Goal: Information Seeking & Learning: Learn about a topic

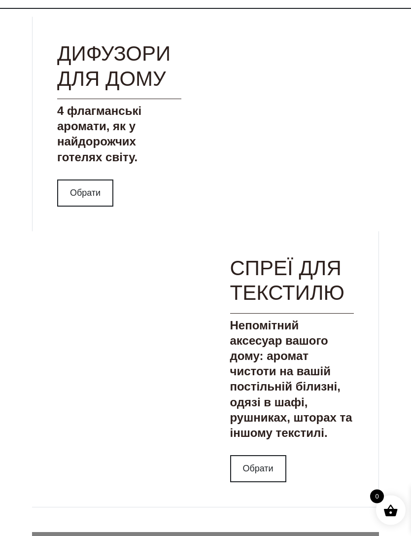
scroll to position [1130, 0]
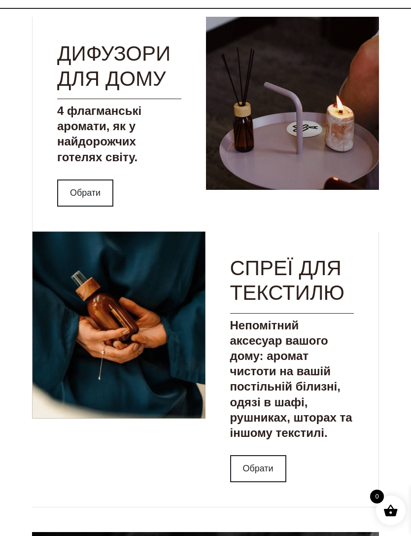
click at [75, 179] on link "Обрати" at bounding box center [85, 192] width 56 height 27
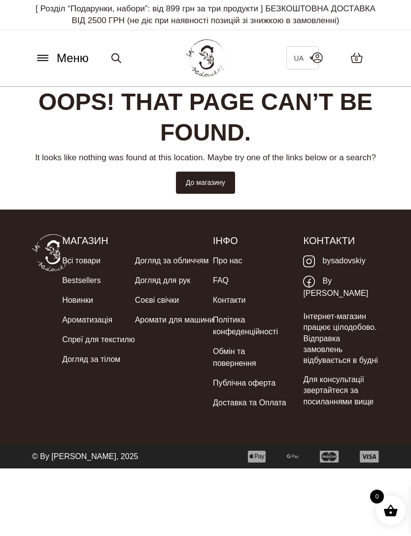
click at [49, 61] on icon at bounding box center [43, 58] width 16 height 10
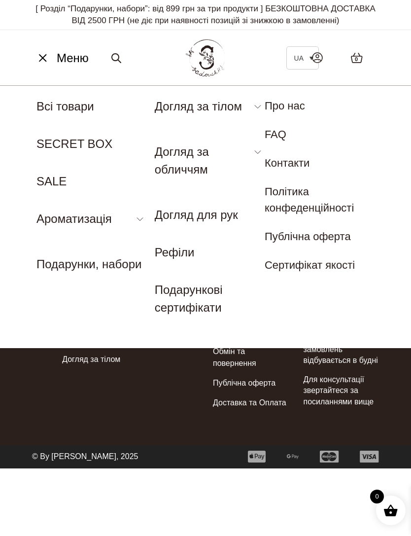
click at [45, 175] on link "SALE" at bounding box center [51, 181] width 30 height 13
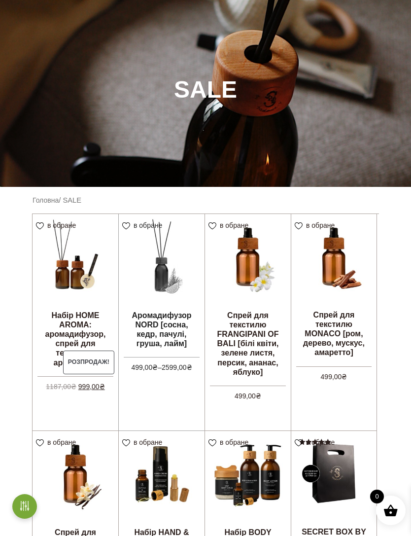
scroll to position [90, 0]
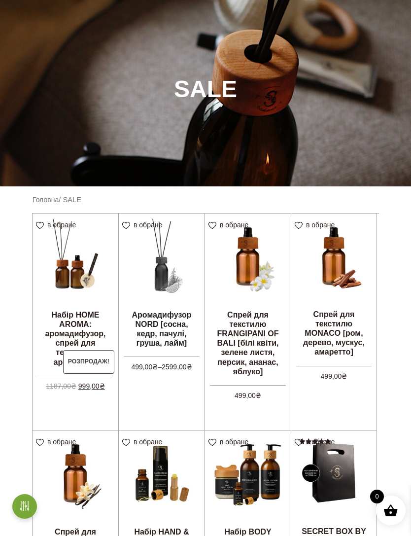
click at [34, 198] on link "Головна" at bounding box center [46, 200] width 26 height 8
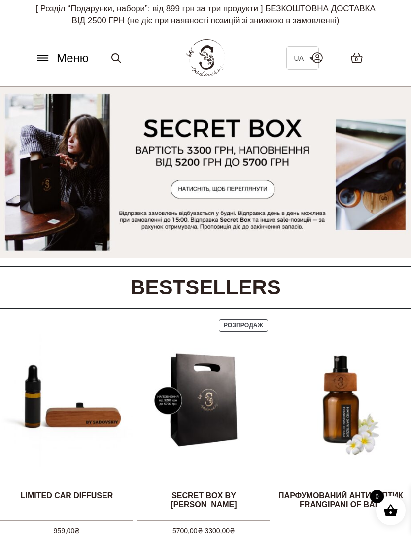
click at [44, 56] on icon at bounding box center [43, 58] width 16 height 10
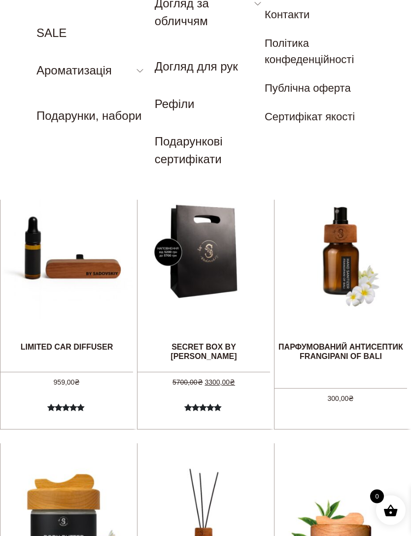
scroll to position [148, 0]
click at [40, 35] on link "SALE" at bounding box center [51, 32] width 30 height 13
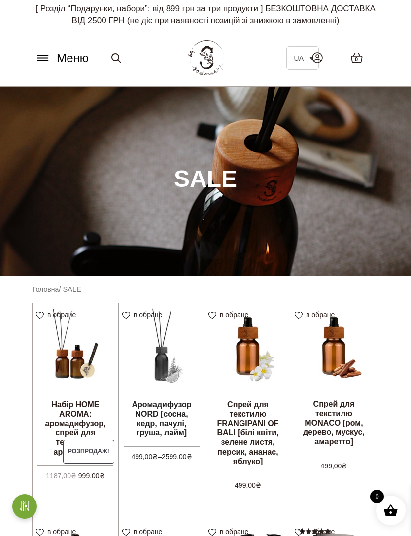
click at [65, 59] on span "Меню" at bounding box center [73, 58] width 32 height 18
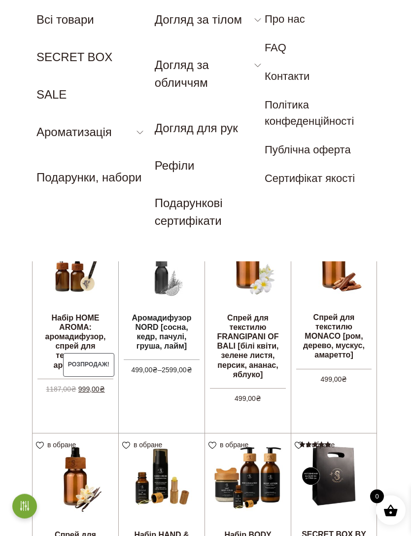
scroll to position [87, 0]
click at [65, 152] on link "Аромадифузор" at bounding box center [71, 154] width 70 height 11
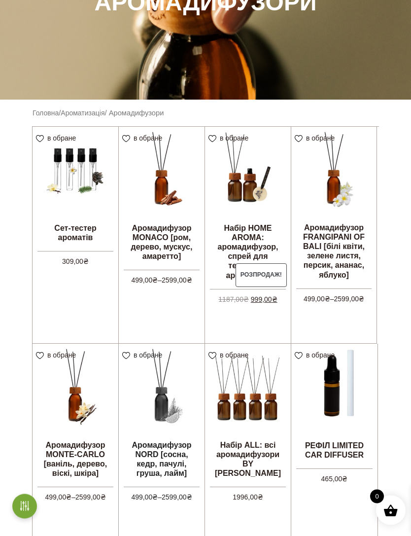
scroll to position [176, 0]
click at [59, 164] on img at bounding box center [76, 170] width 86 height 86
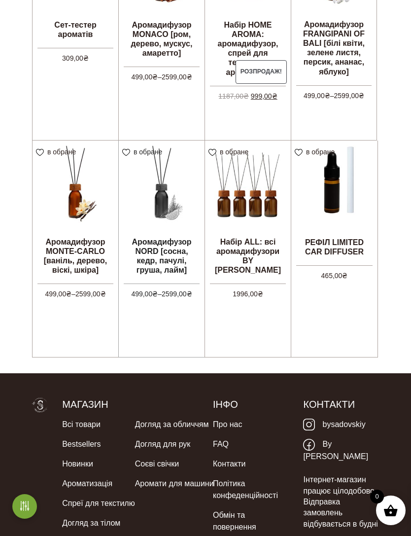
scroll to position [384, 0]
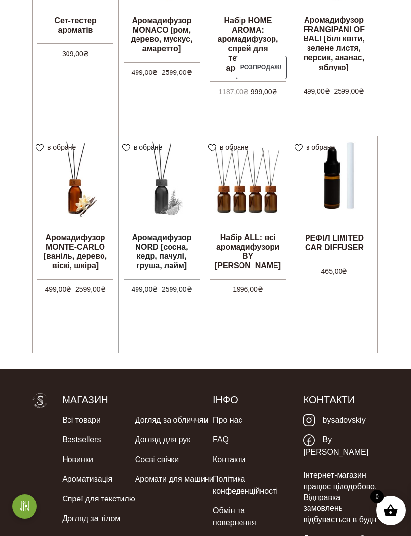
click at [234, 202] on img at bounding box center [248, 179] width 86 height 86
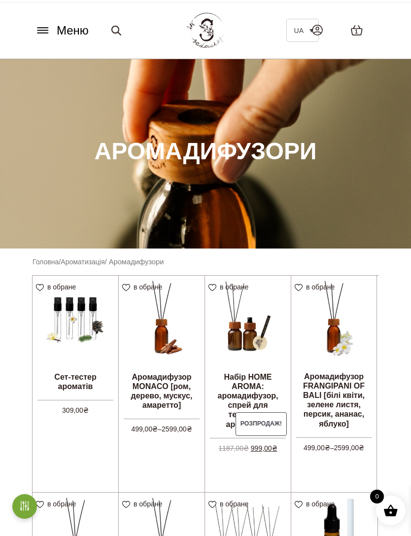
scroll to position [0, 0]
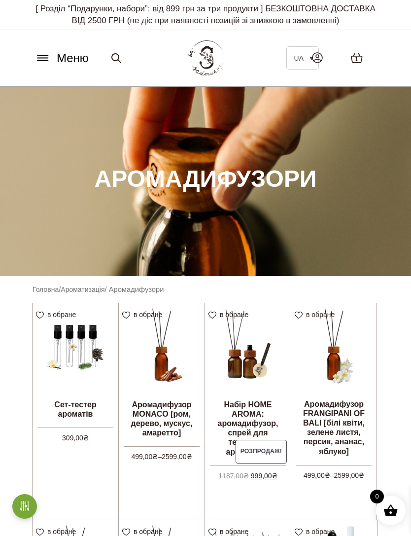
click at [307, 292] on nav "Головна / Ароматизація / Аромадифузори" at bounding box center [206, 289] width 346 height 11
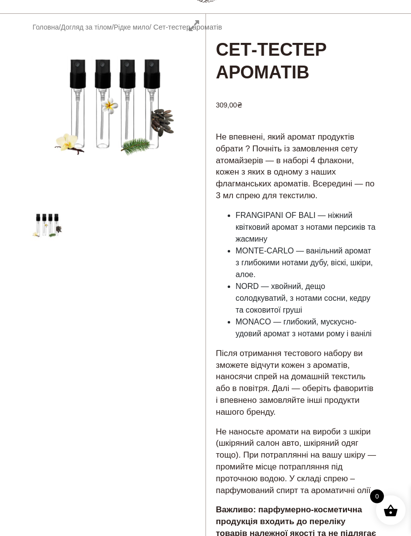
scroll to position [73, 0]
click at [40, 217] on div at bounding box center [115, 391] width 181 height 755
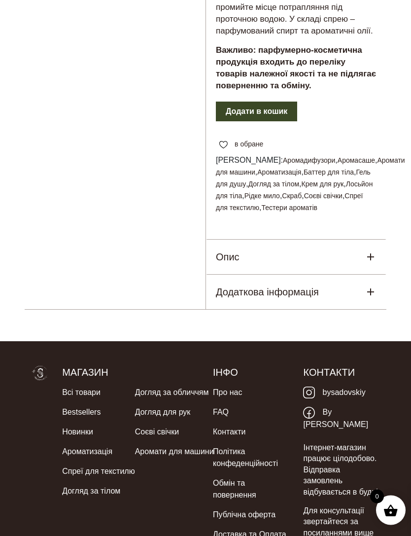
scroll to position [534, 0]
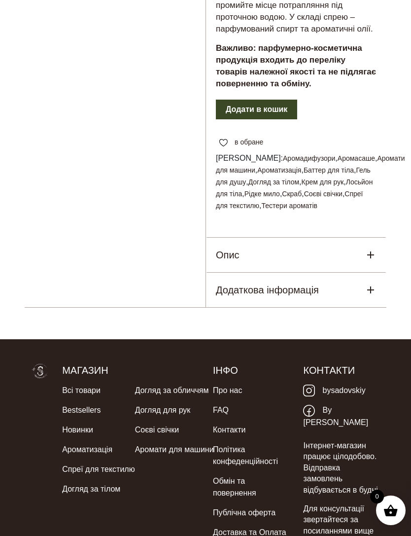
click at [223, 247] on h5 "Опис" at bounding box center [228, 254] width 24 height 15
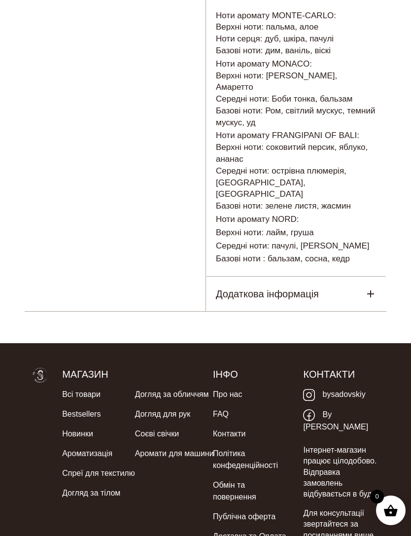
scroll to position [810, 0]
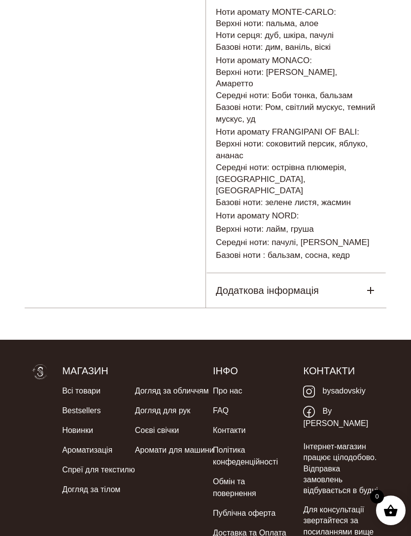
click at [222, 283] on h5 "Додаткова інформація" at bounding box center [267, 290] width 103 height 15
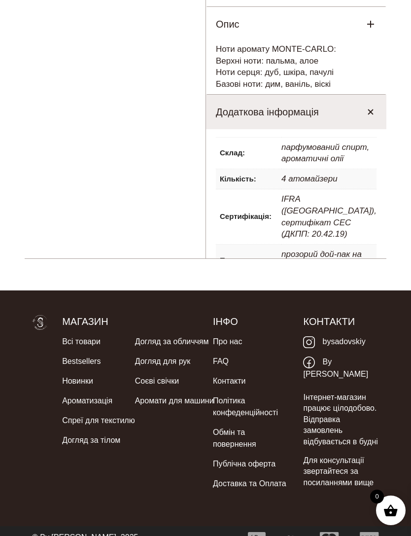
scroll to position [732, 0]
